Goal: Find specific page/section: Find specific page/section

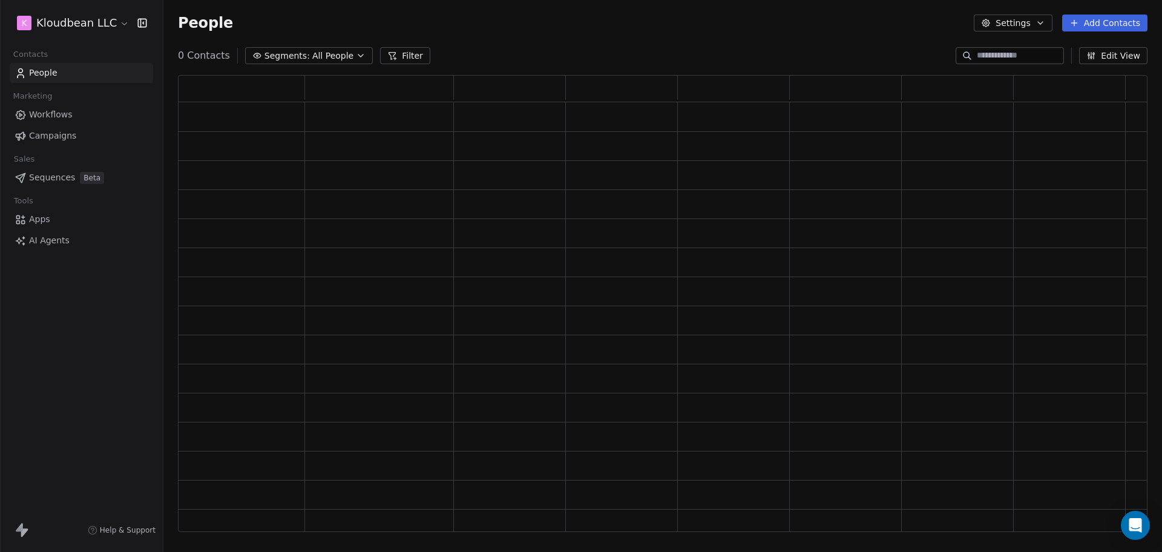
scroll to position [445, 958]
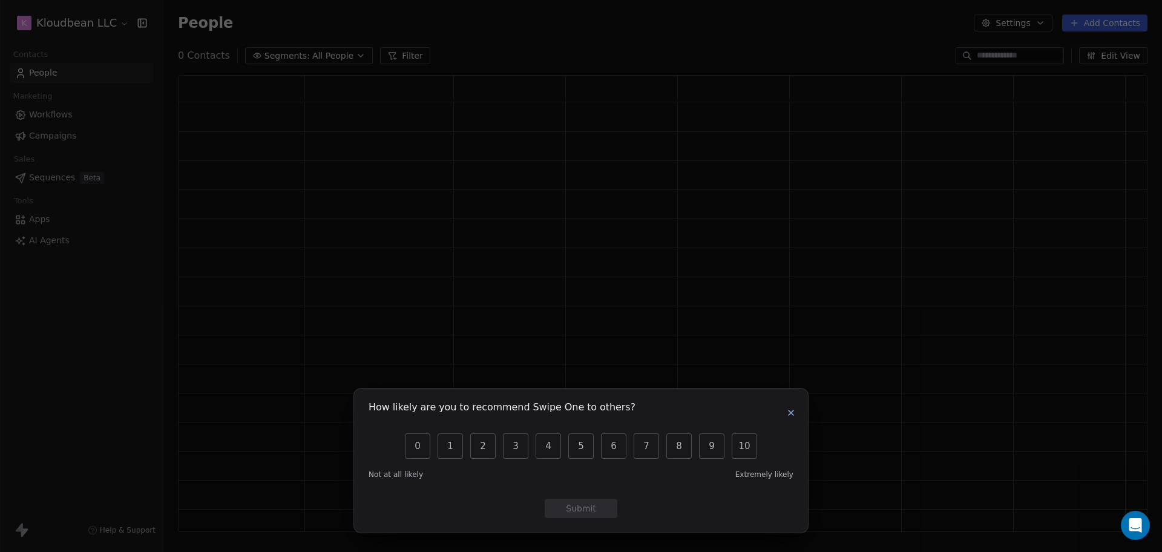
drag, startPoint x: 791, startPoint y: 411, endPoint x: 638, endPoint y: 414, distance: 153.1
click at [792, 411] on icon "button" at bounding box center [790, 412] width 5 height 5
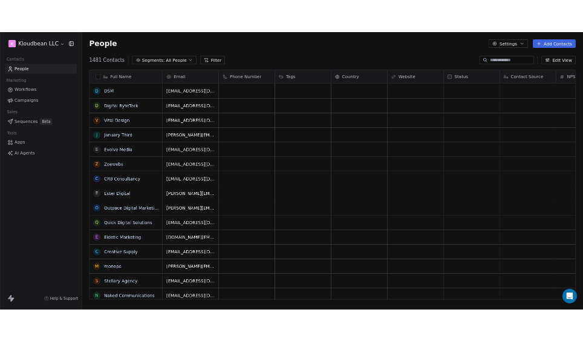
scroll to position [474, 987]
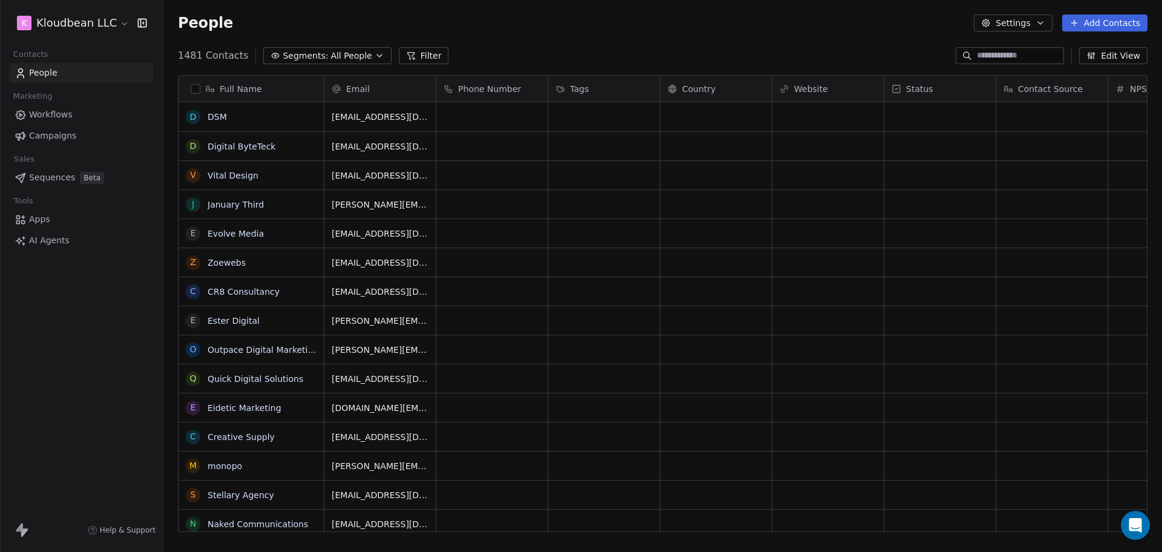
click at [82, 135] on link "Campaigns" at bounding box center [81, 136] width 143 height 20
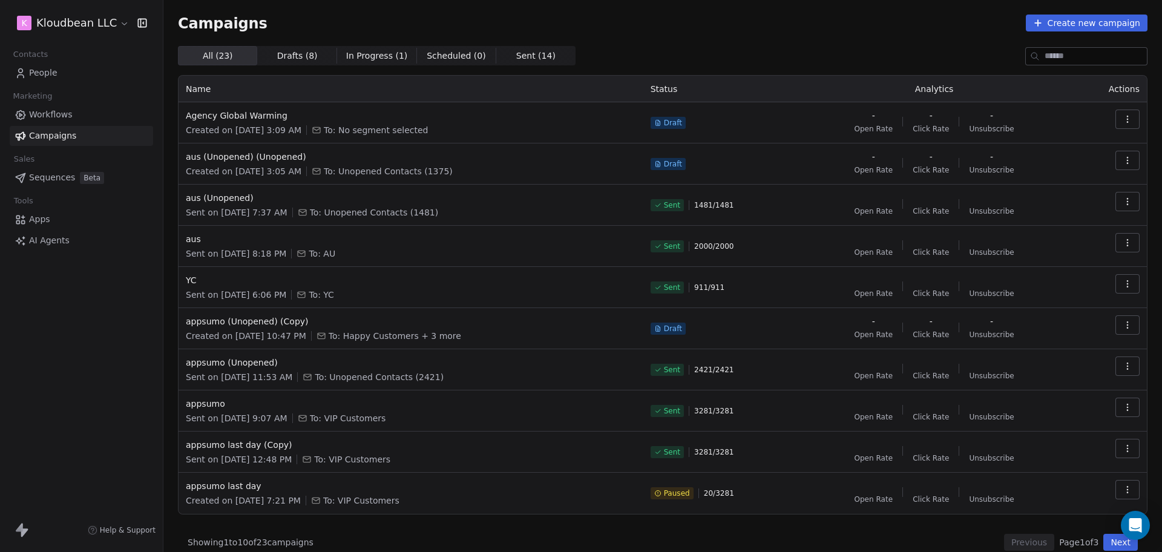
click at [687, 34] on div "Campaigns Create new campaign All ( 23 ) All ( 23 ) Drafts ( 8 ) Drafts ( 8 ) I…" at bounding box center [662, 283] width 969 height 536
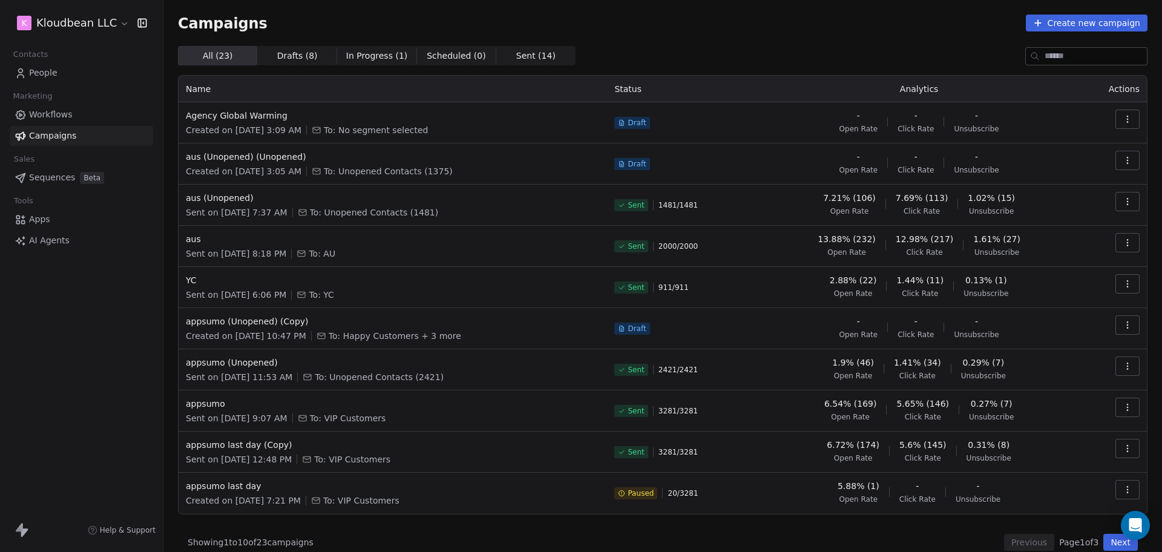
click at [865, 524] on div "All ( 23 ) All ( 23 ) Drafts ( 8 ) Drafts ( 8 ) In Progress ( 1 ) In Progress (…" at bounding box center [662, 298] width 969 height 505
